Goal: Task Accomplishment & Management: Manage account settings

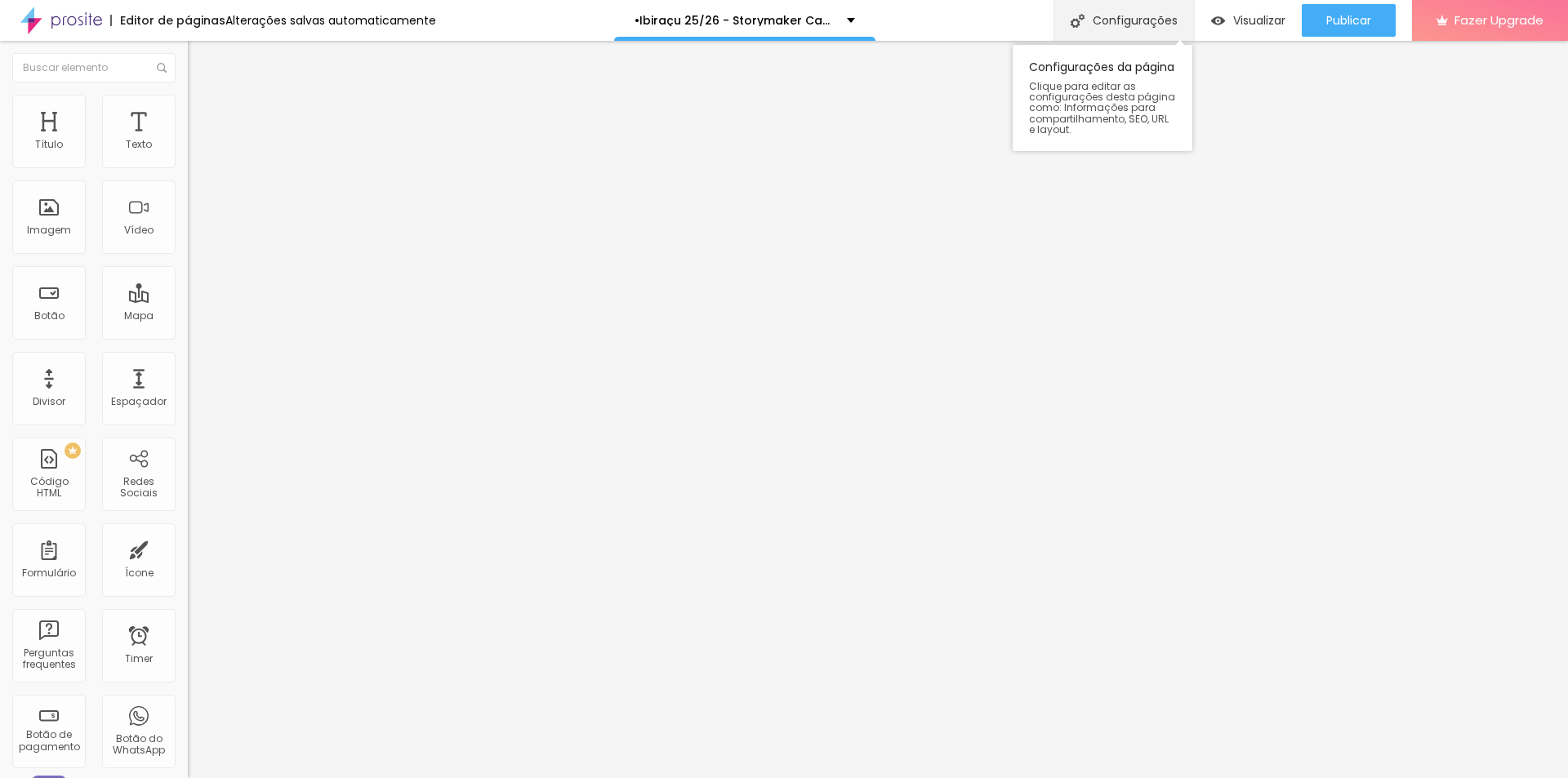
click at [1109, 18] on div "Configurações" at bounding box center [1124, 20] width 140 height 41
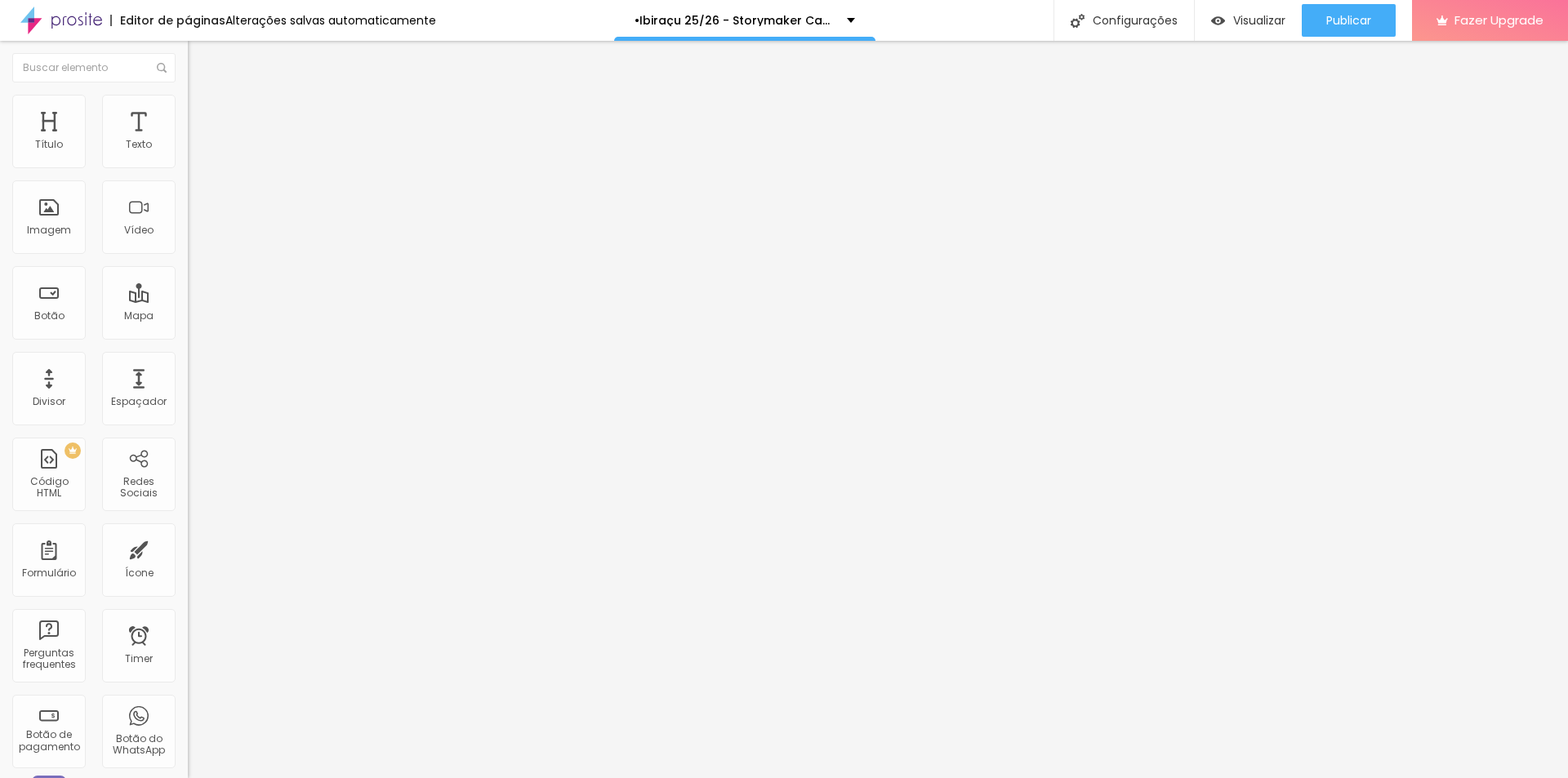
type input "/storymakercasamentoibiraçues"
drag, startPoint x: 774, startPoint y: 329, endPoint x: 768, endPoint y: 316, distance: 14.3
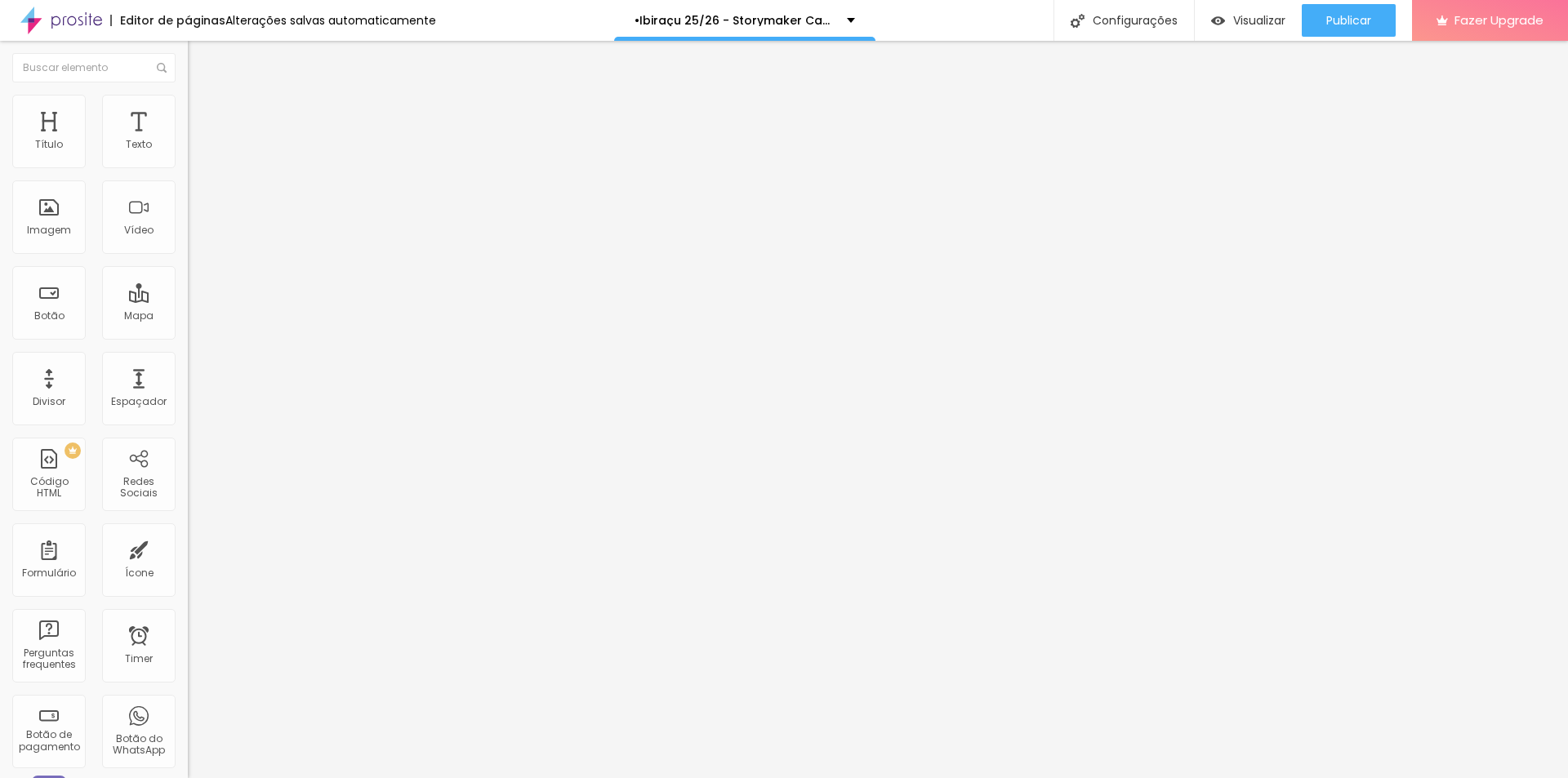
copy div "http://www.porthaisehigor.com.br/storymakercasamentoibiraçues"
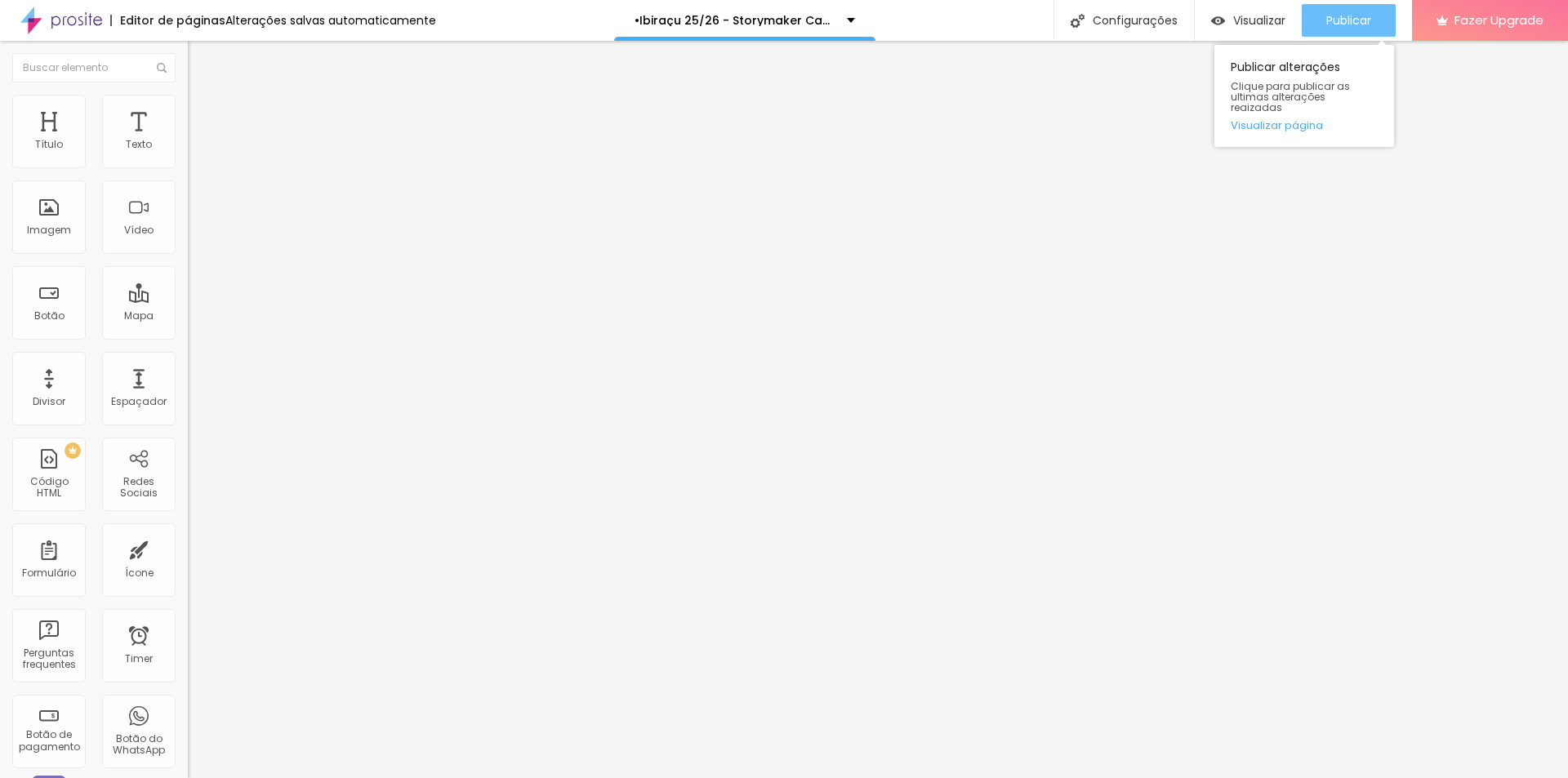
click at [1347, 27] on span "Publicar" at bounding box center [1348, 20] width 45 height 13
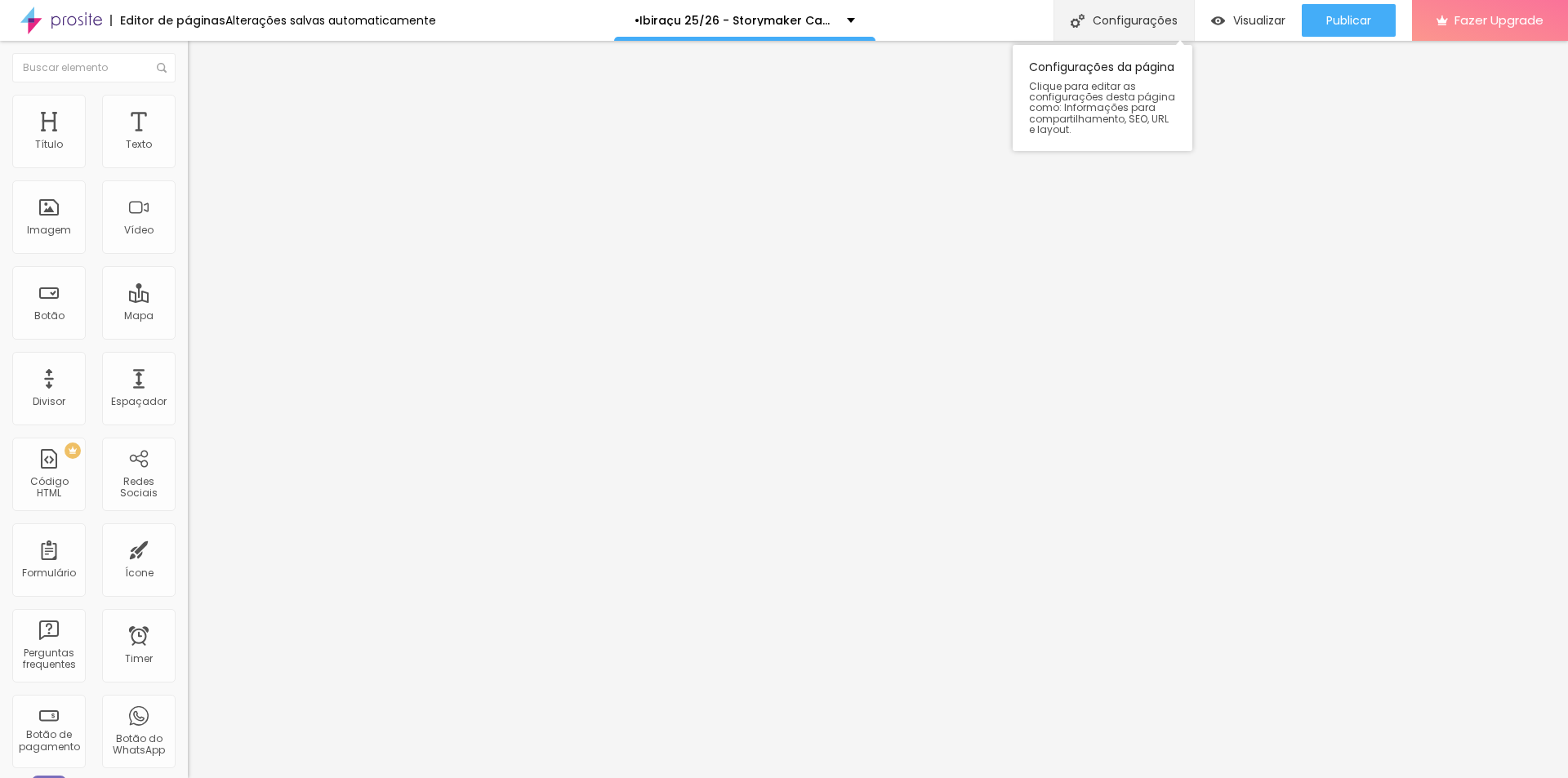
click at [1163, 10] on div "Configurações" at bounding box center [1124, 20] width 140 height 41
type input "/storymakercasamento.ibiracues"
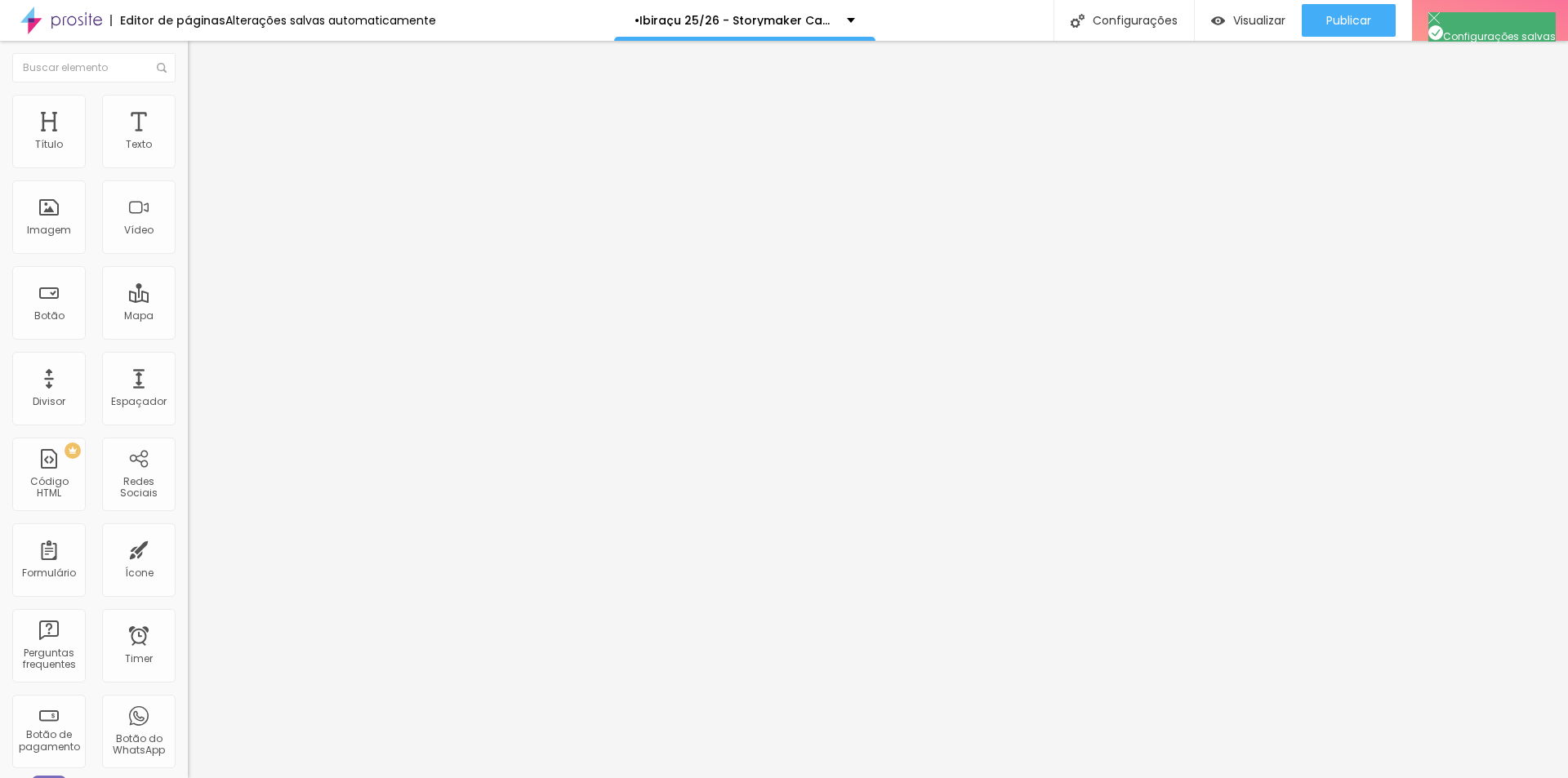
click at [1081, 777] on div "Configurações da página" at bounding box center [784, 790] width 1568 height 24
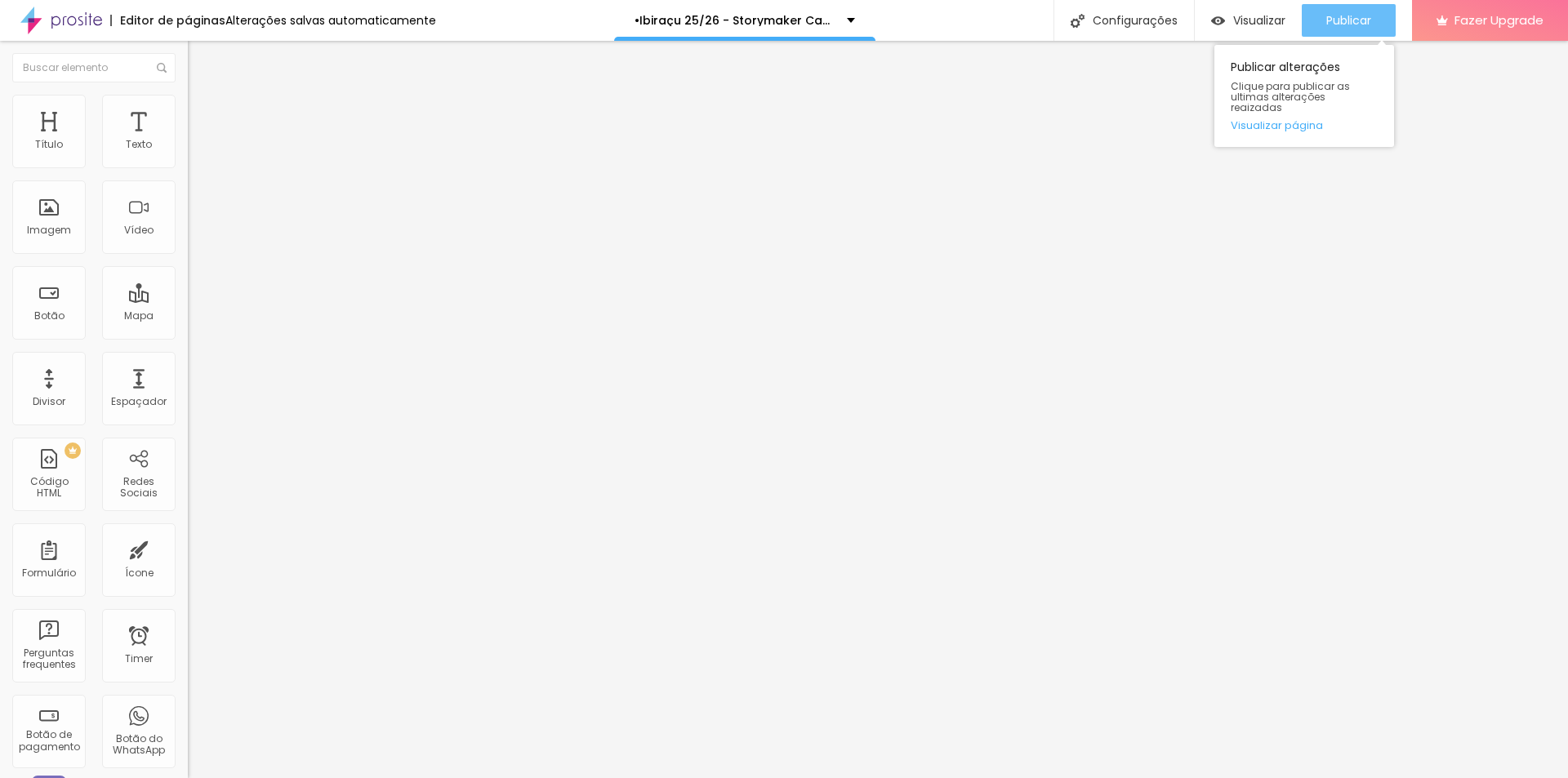
click at [1335, 20] on span "Publicar" at bounding box center [1348, 20] width 45 height 13
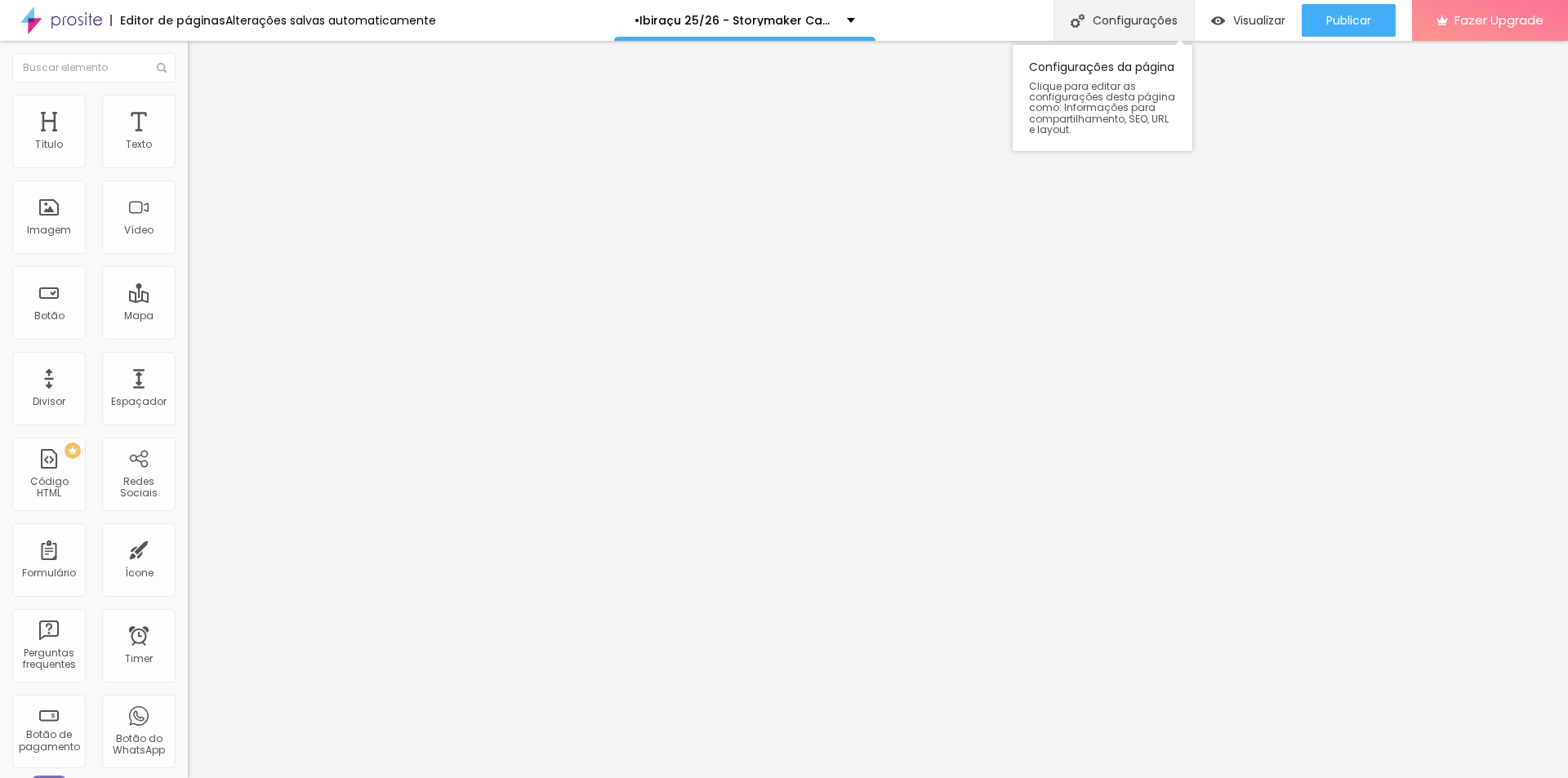
click at [1143, 29] on div "Configurações" at bounding box center [1124, 20] width 140 height 41
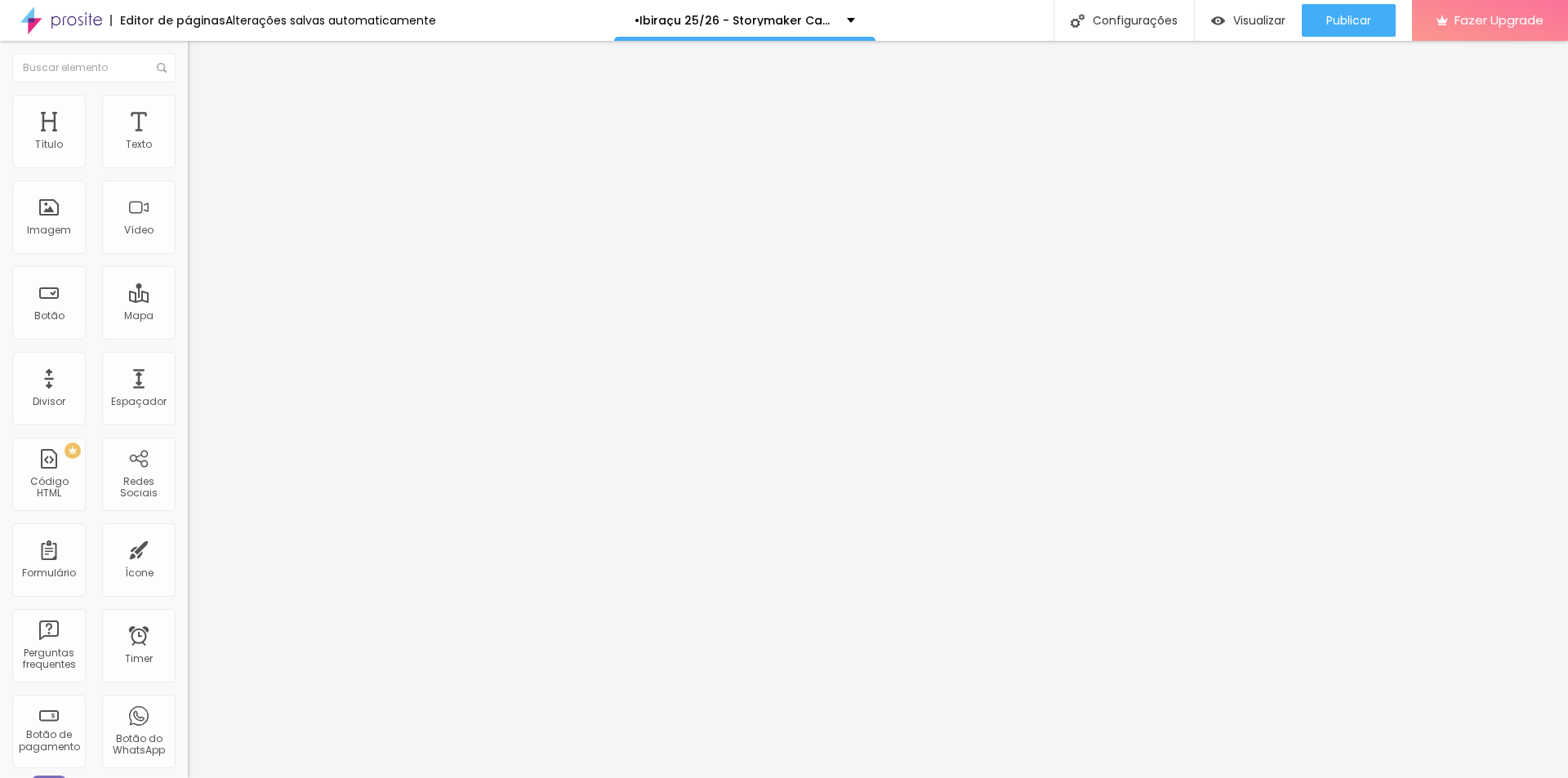
copy p "[URL][DOMAIN_NAME]"
